Goal: Task Accomplishment & Management: Use online tool/utility

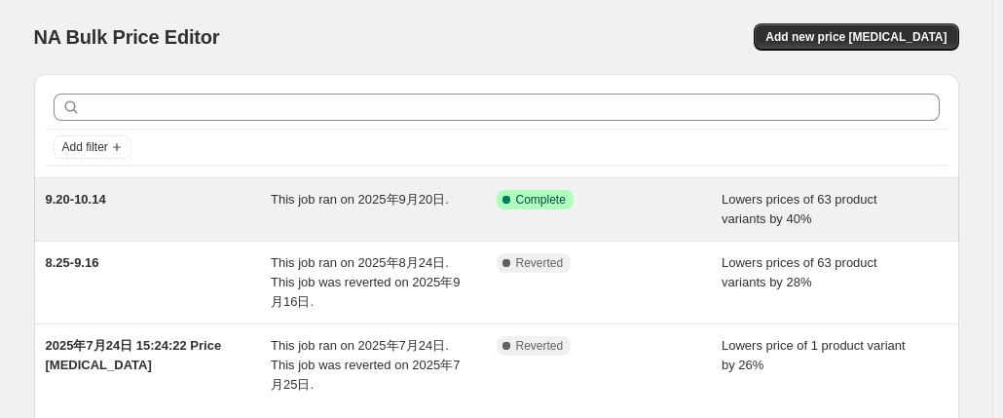
click at [101, 198] on span "9.20-10.14" at bounding box center [76, 199] width 60 height 15
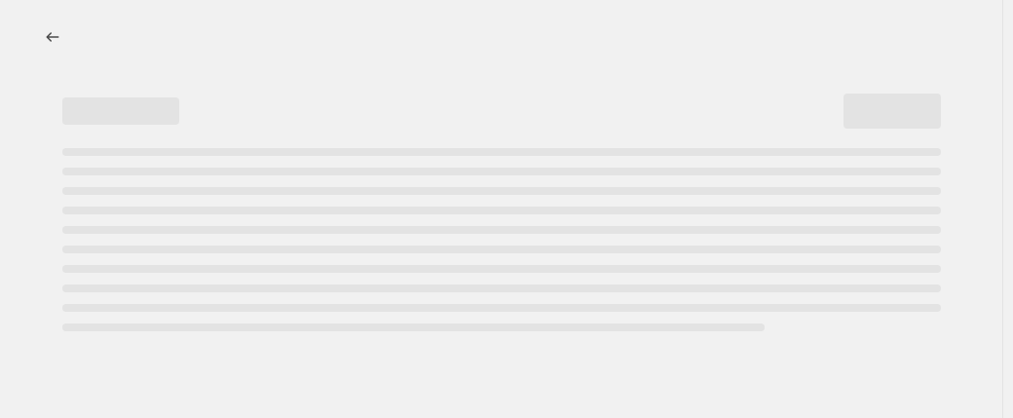
select select "percentage"
select select "no_change"
